Goal: Information Seeking & Learning: Learn about a topic

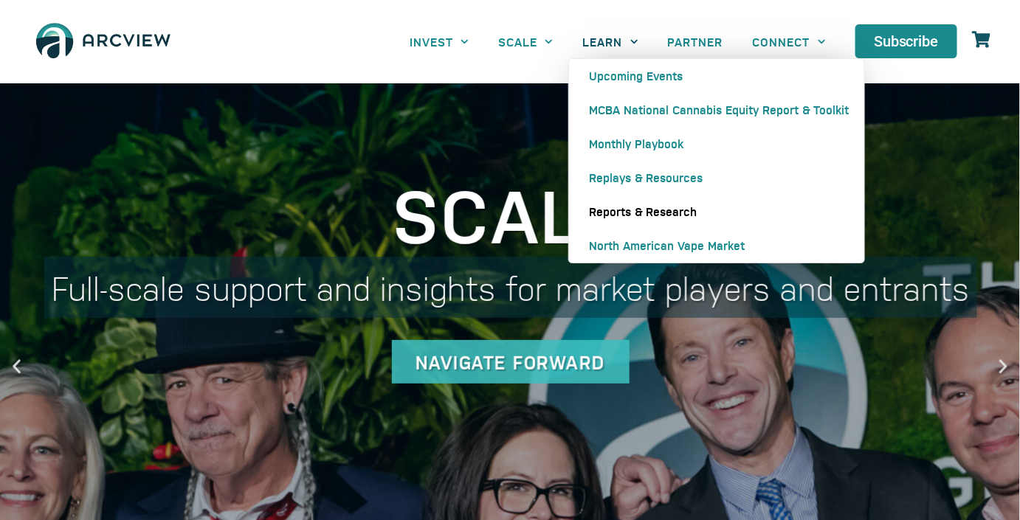
click at [612, 217] on link "Reports & Research" at bounding box center [716, 212] width 295 height 34
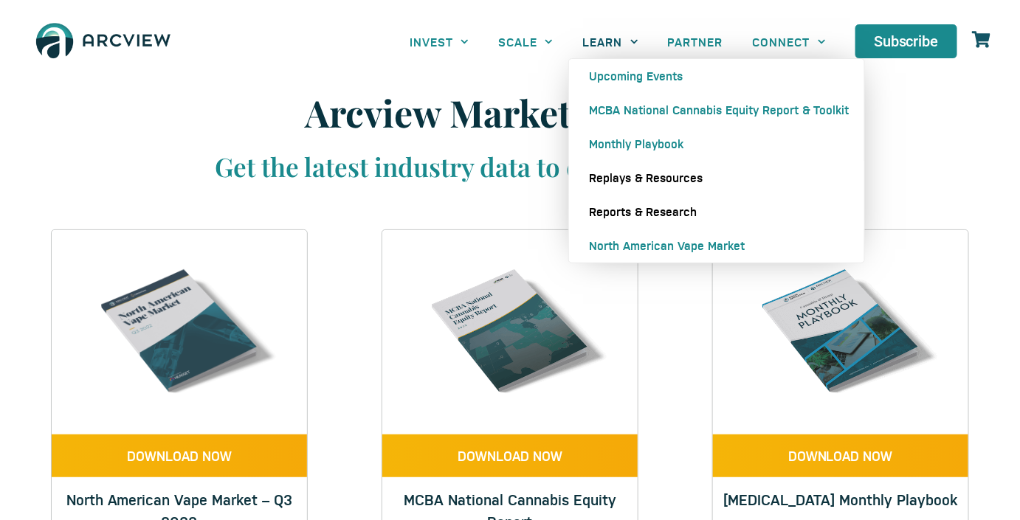
click at [646, 176] on link "Replays & Resources" at bounding box center [716, 178] width 295 height 34
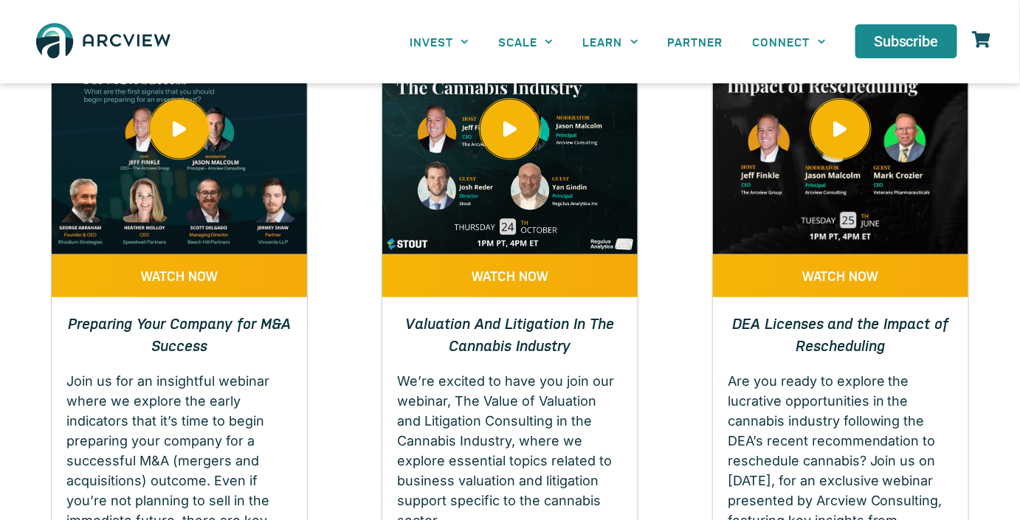
scroll to position [201, 0]
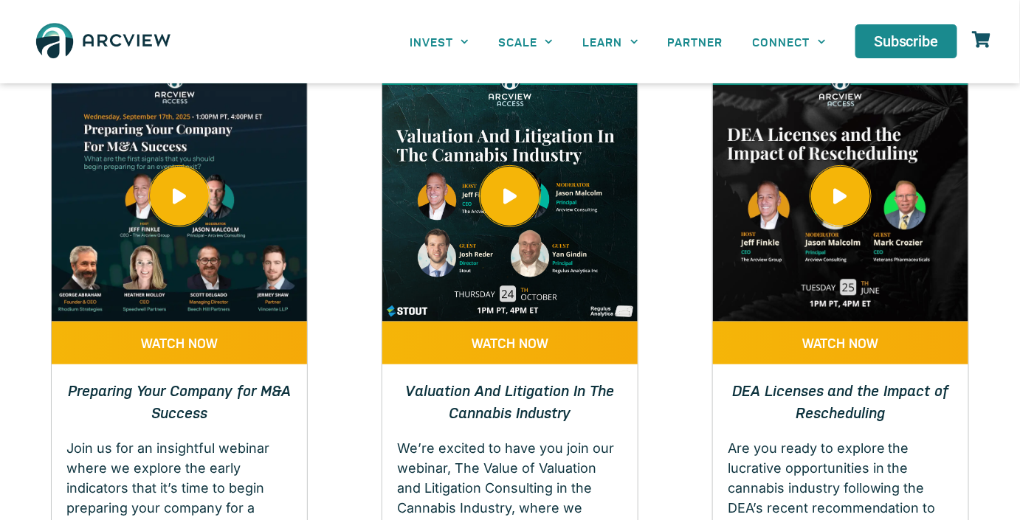
click at [505, 180] on span at bounding box center [509, 196] width 59 height 59
